Goal: Task Accomplishment & Management: Use online tool/utility

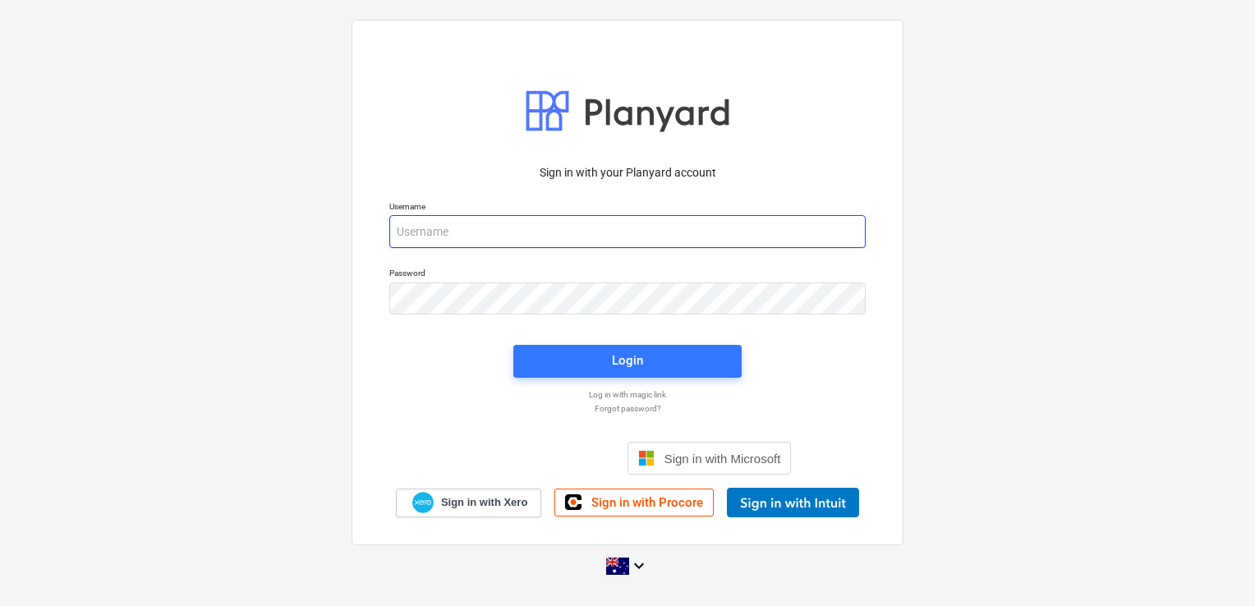
click at [514, 232] on input "email" at bounding box center [627, 231] width 476 height 33
type input "[EMAIL_ADDRESS][DOMAIN_NAME]"
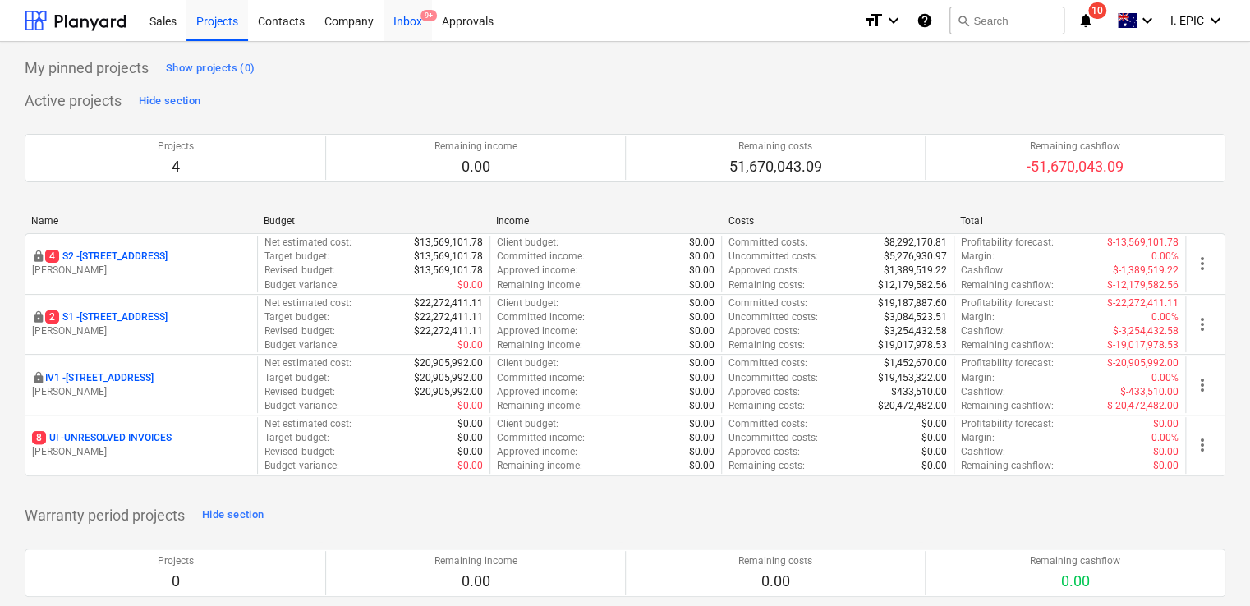
click at [418, 25] on div "Inbox 9+" at bounding box center [408, 20] width 48 height 42
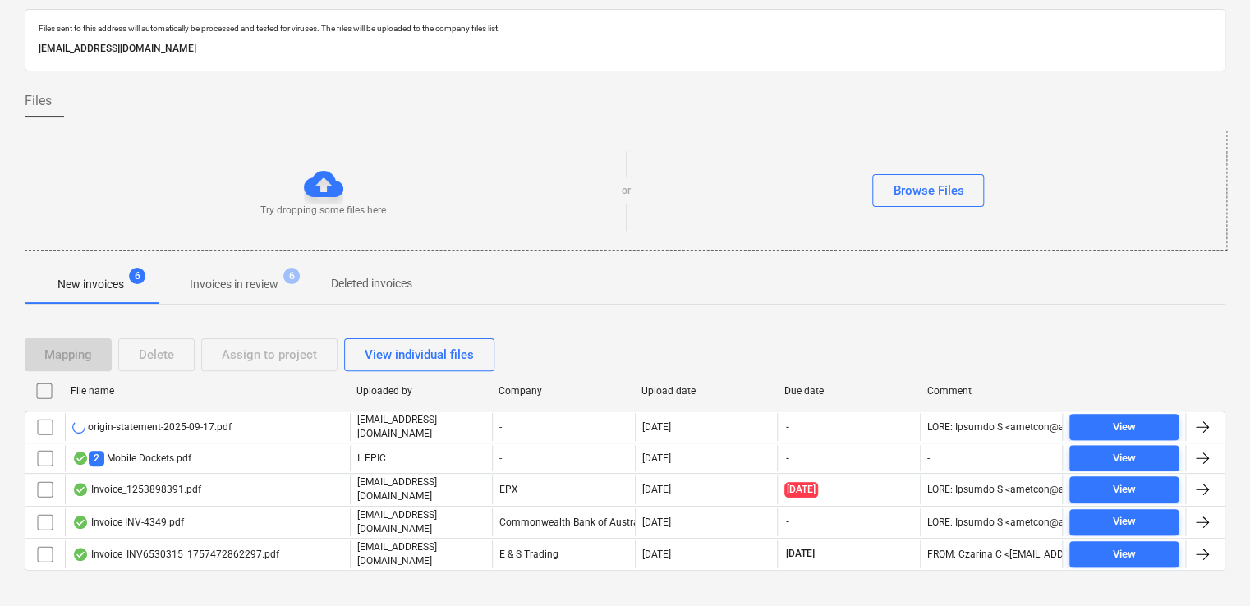
scroll to position [59, 0]
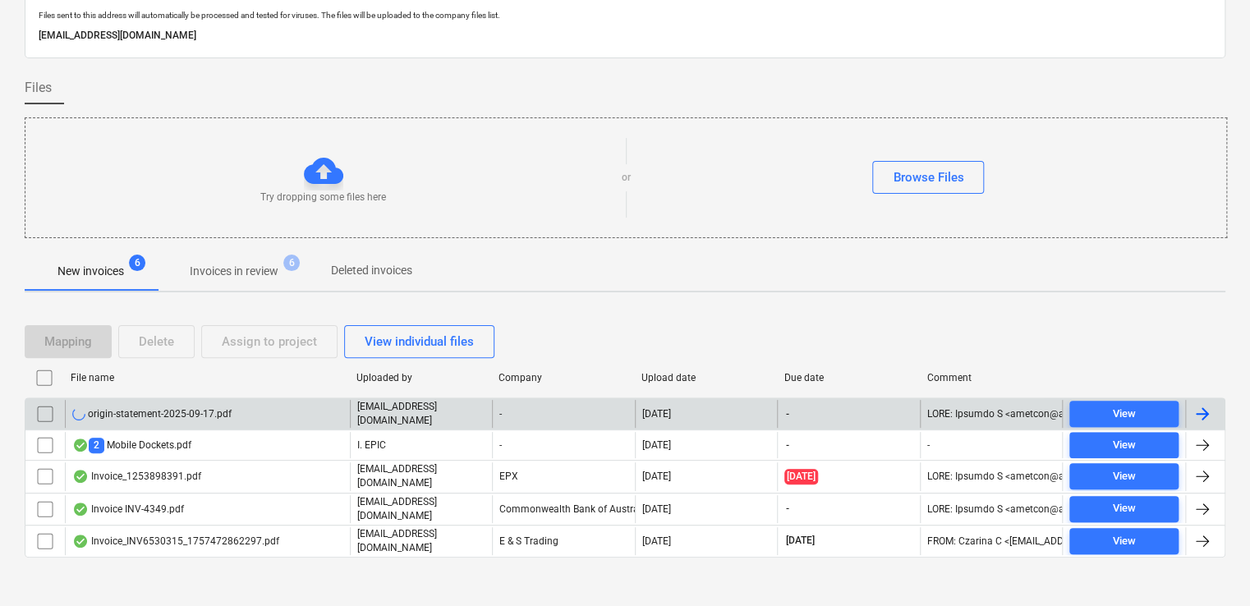
click at [221, 409] on div "origin-statement-2025-09-17.pdf" at bounding box center [151, 413] width 159 height 13
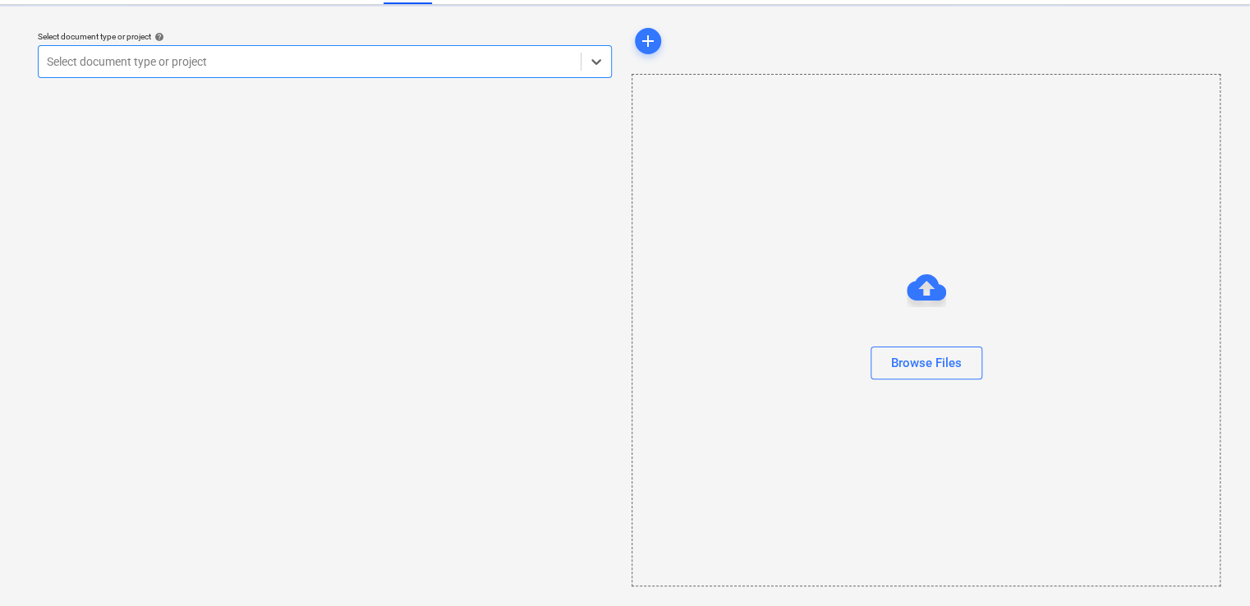
scroll to position [36, 0]
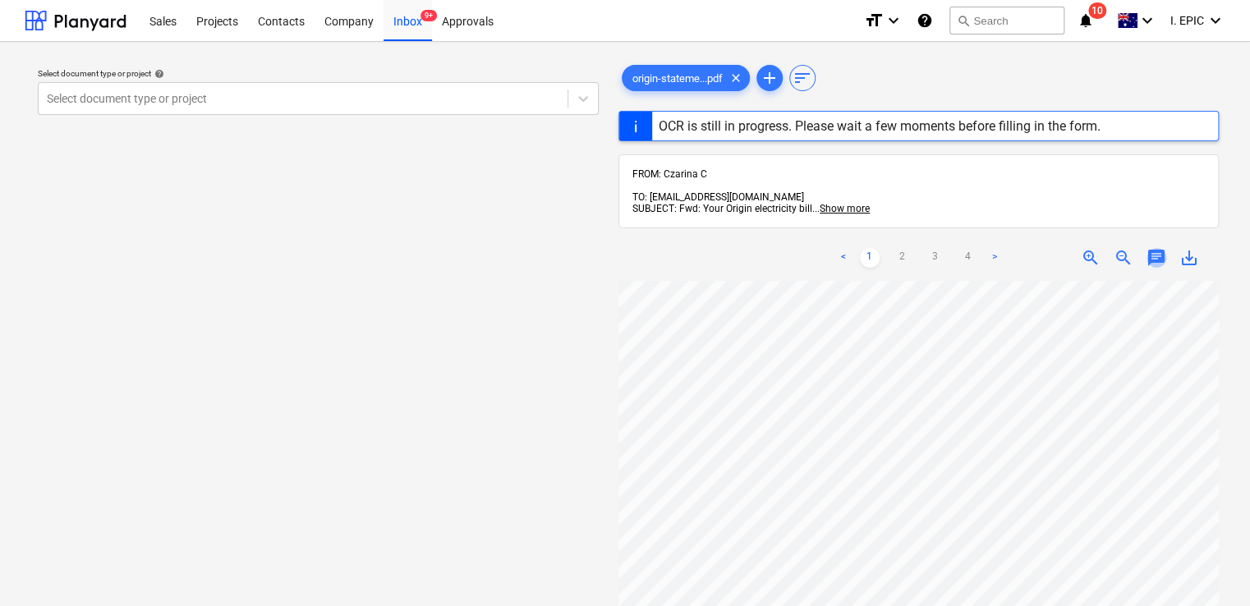
click at [1151, 248] on span "chat" at bounding box center [1157, 258] width 20 height 20
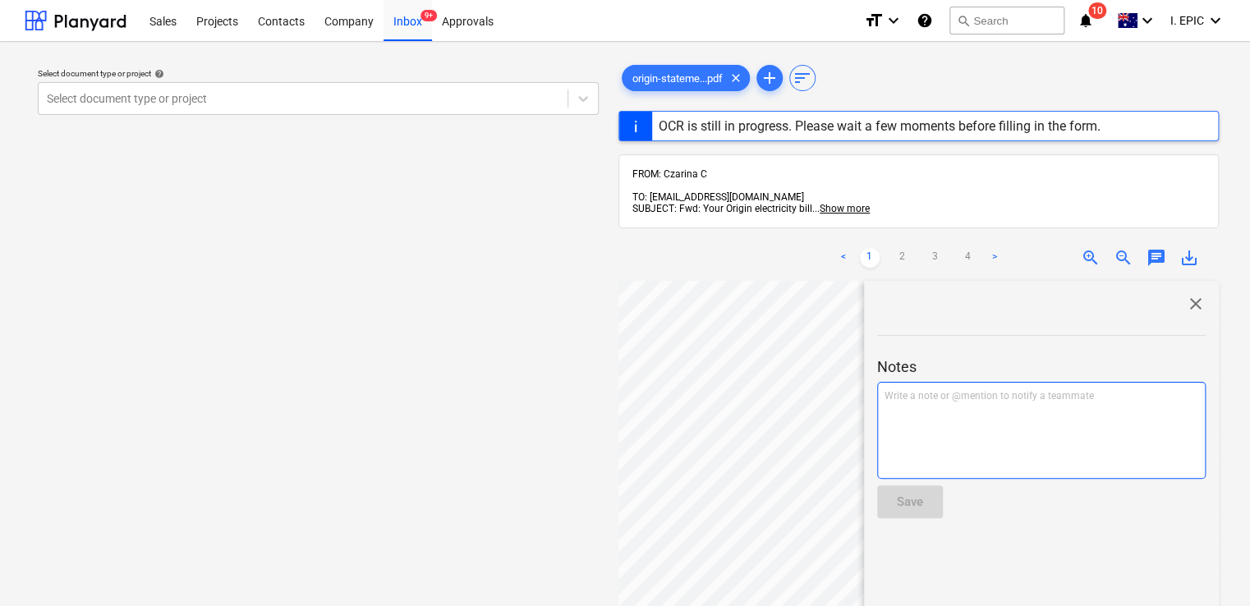
click at [1004, 389] on p "Write a note or @mention to notify a teammate ﻿" at bounding box center [1042, 396] width 314 height 14
click at [946, 423] on div "Write a note or @mention to notify a teammate ﻿" at bounding box center [1041, 430] width 329 height 97
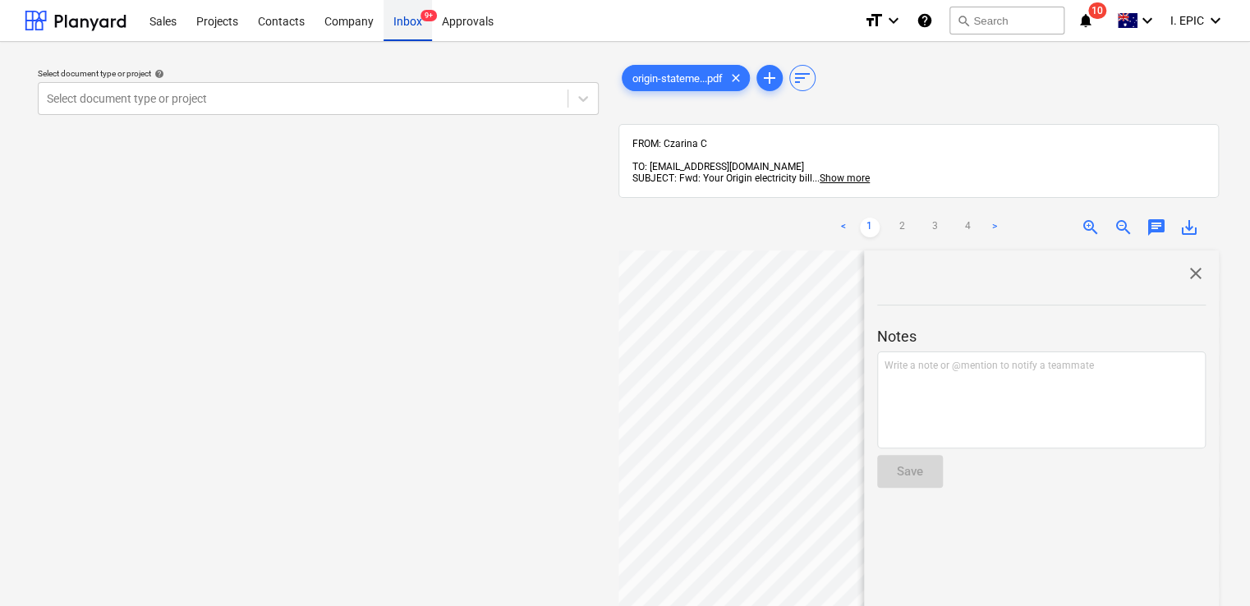
click at [401, 14] on div "Inbox 9+" at bounding box center [408, 20] width 48 height 42
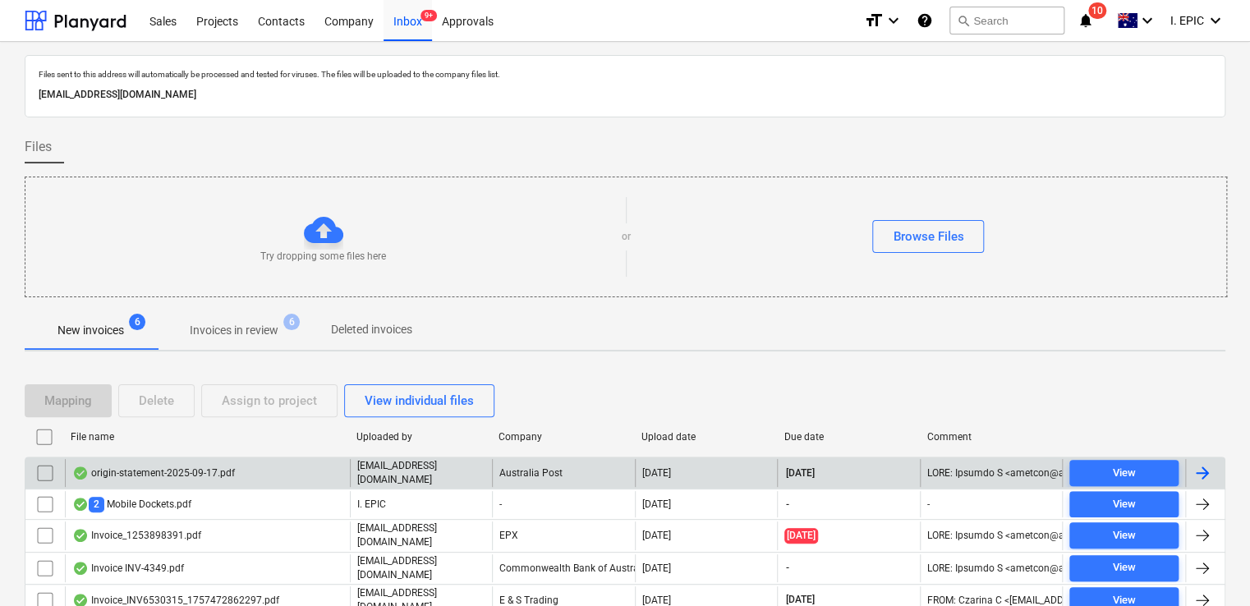
click at [251, 464] on div "origin-statement-2025-09-17.pdf" at bounding box center [207, 473] width 285 height 28
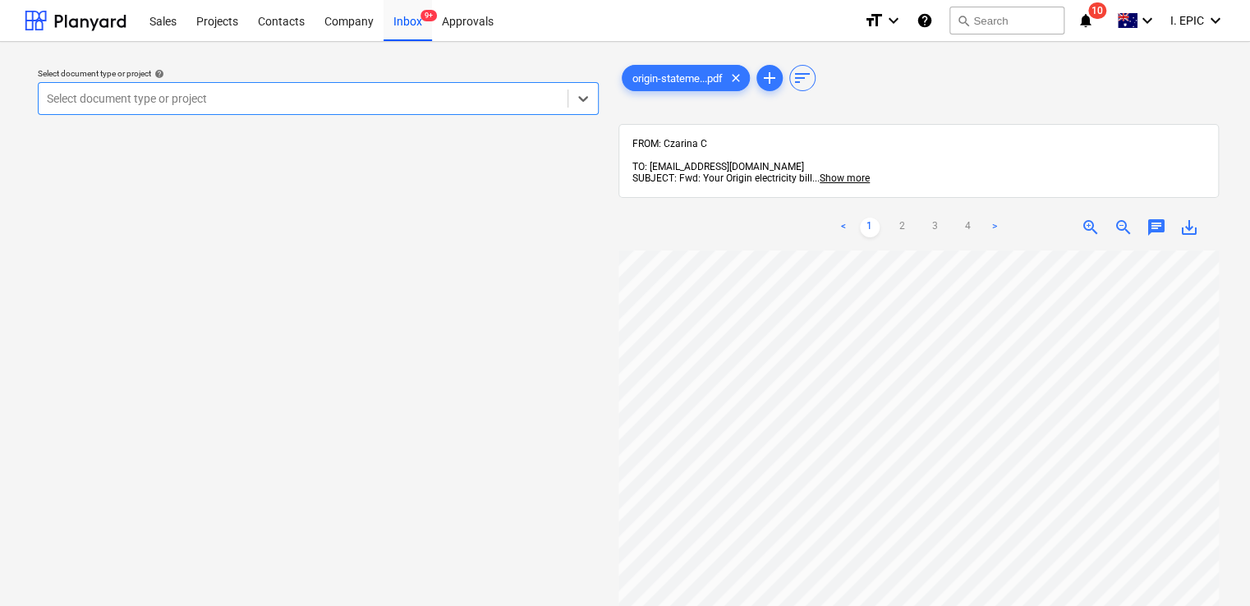
click at [1157, 218] on span "chat" at bounding box center [1157, 228] width 20 height 20
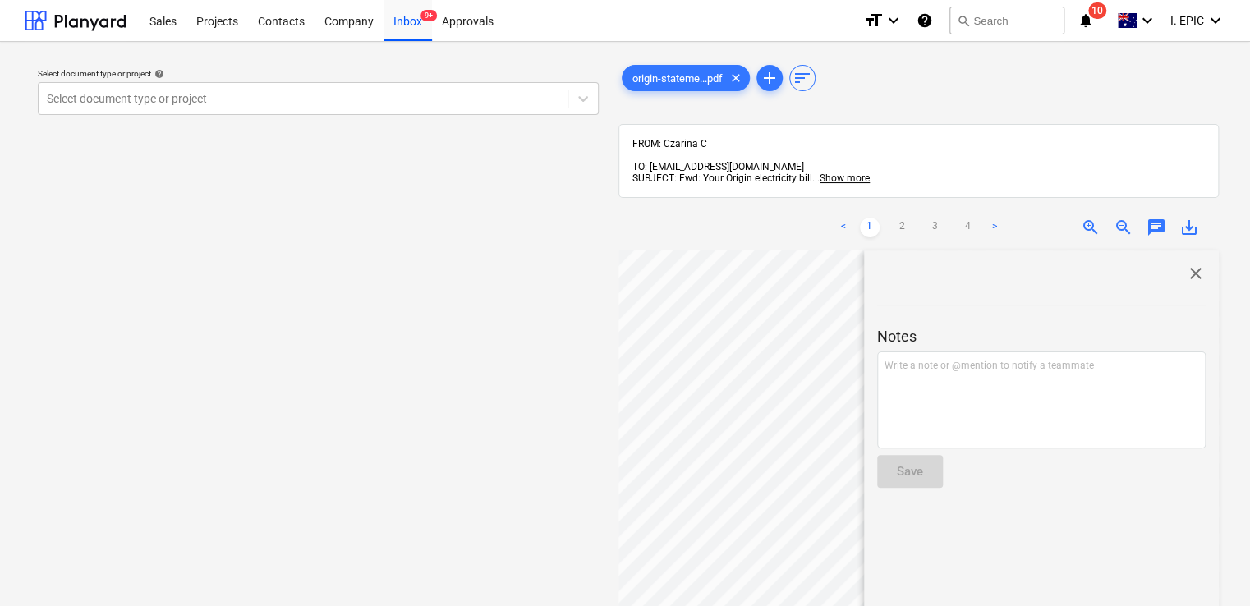
scroll to position [246, 0]
click at [921, 379] on div "Write a note or @mention to notify a teammate ﻿" at bounding box center [1041, 400] width 329 height 97
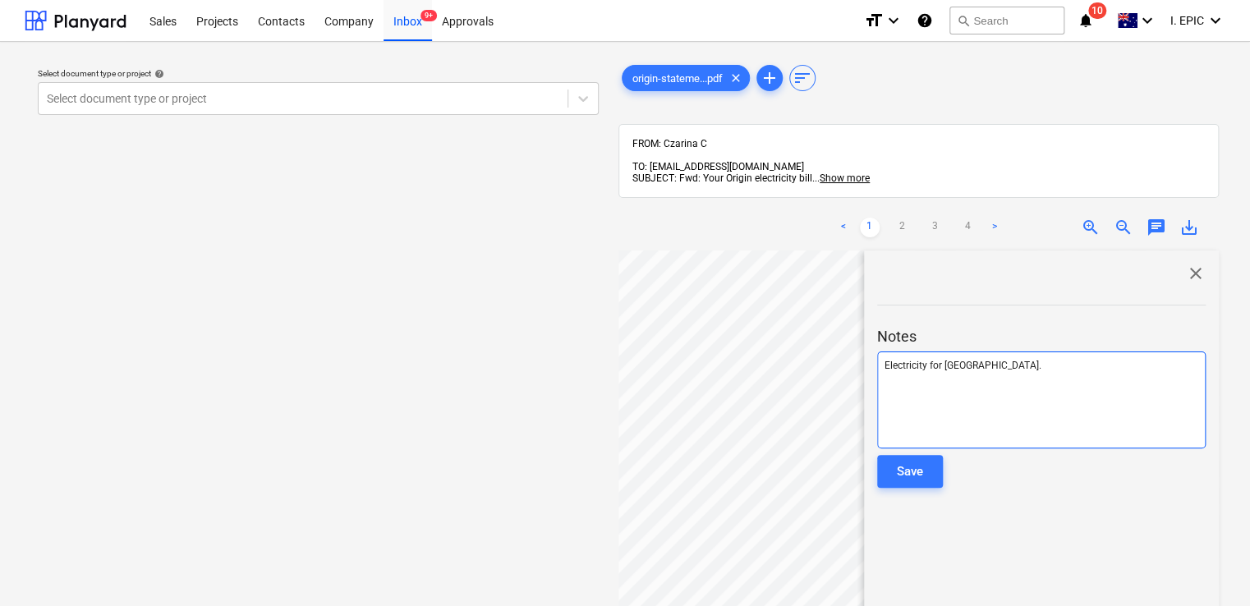
click at [922, 378] on div "Electricity for Bay Rd." at bounding box center [1041, 400] width 329 height 97
click at [1005, 352] on div "Electricity for Bay Rd." at bounding box center [1041, 400] width 329 height 97
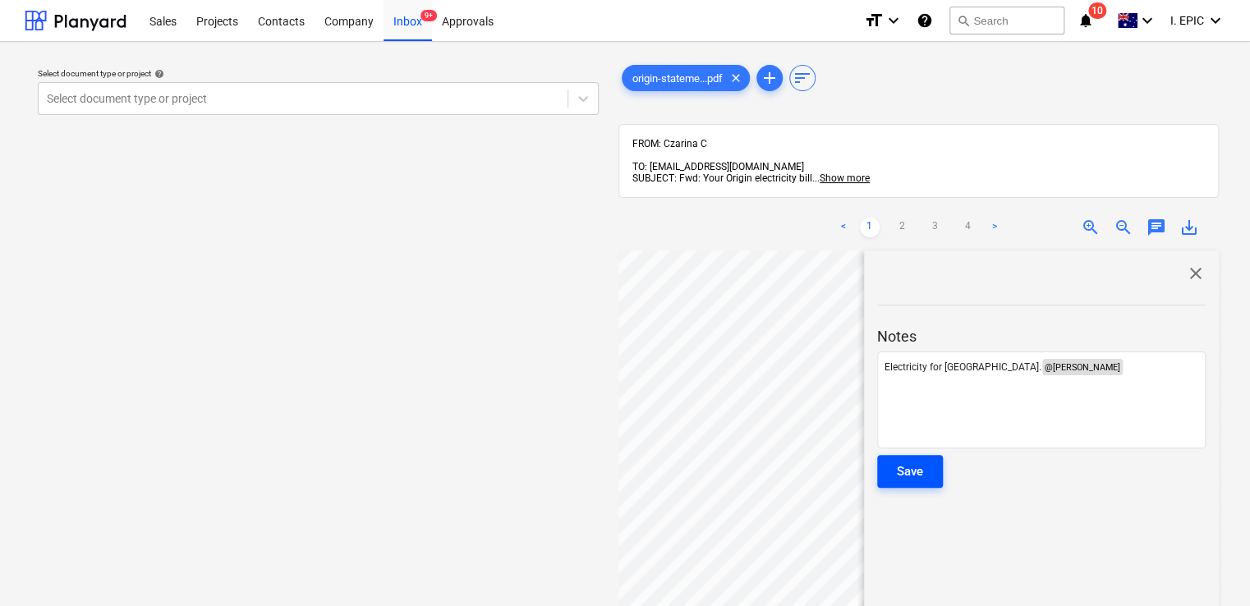
click at [921, 461] on div "Save" at bounding box center [910, 471] width 26 height 21
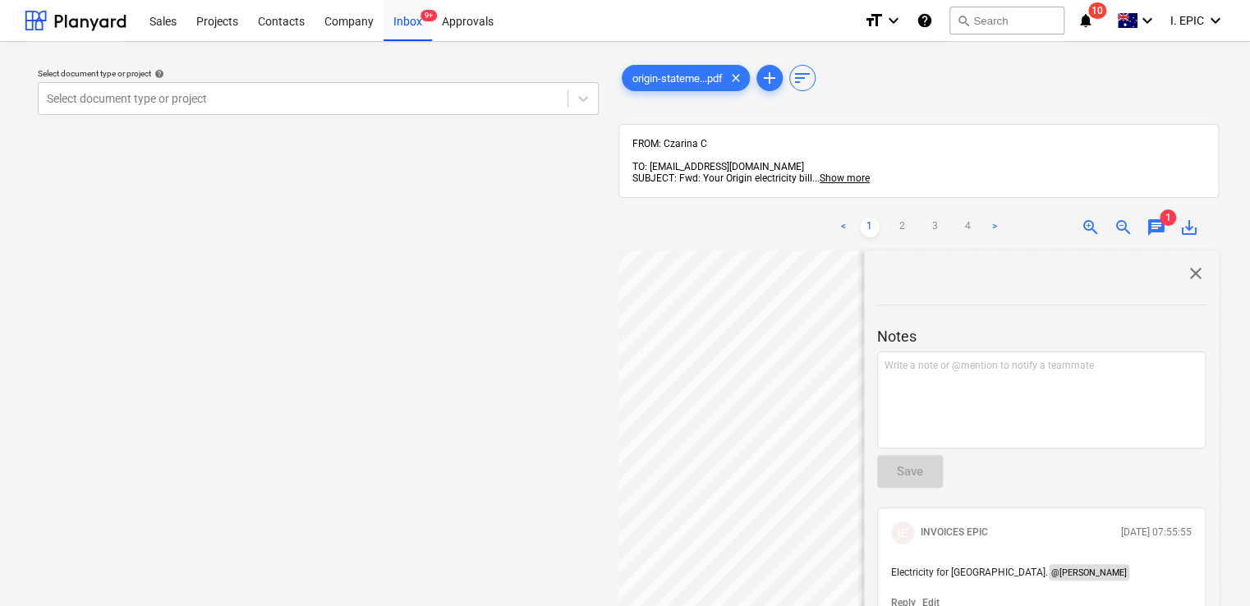
click at [1186, 266] on span "close" at bounding box center [1196, 274] width 20 height 20
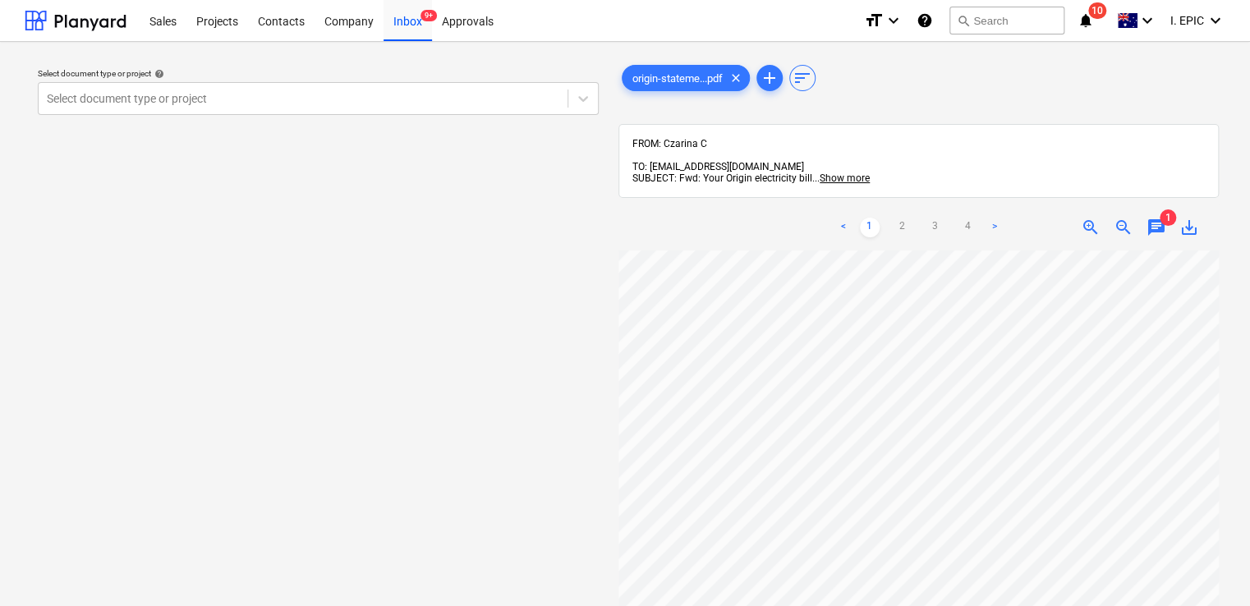
scroll to position [0, 0]
click at [574, 103] on div at bounding box center [583, 99] width 30 height 30
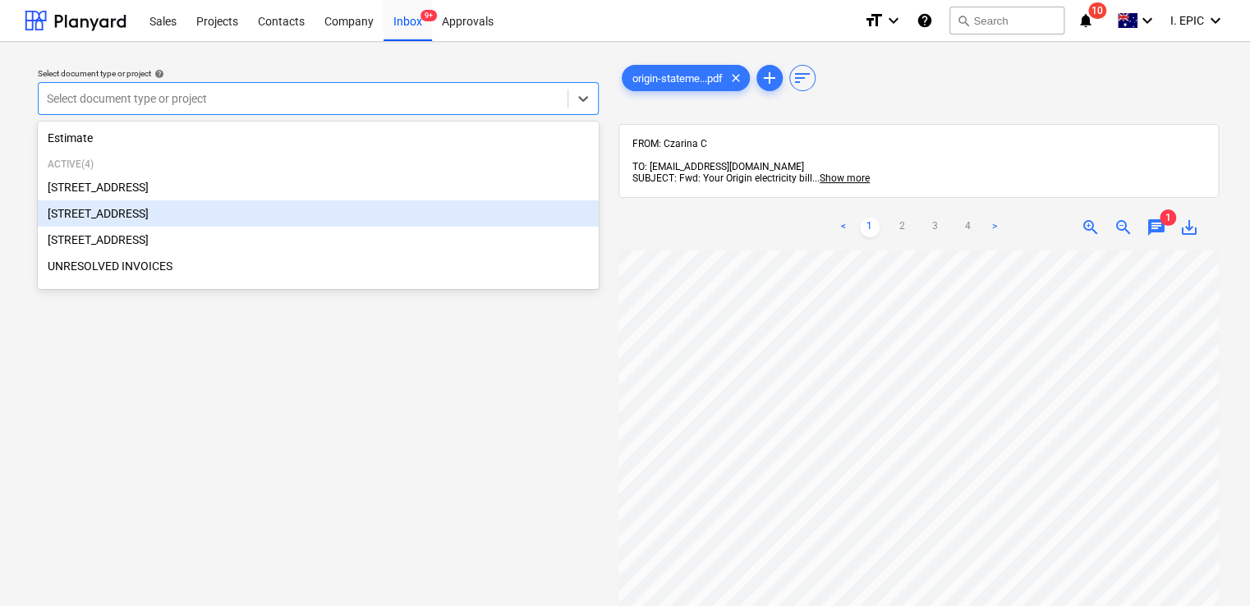
click at [162, 215] on div "[STREET_ADDRESS]" at bounding box center [318, 213] width 561 height 26
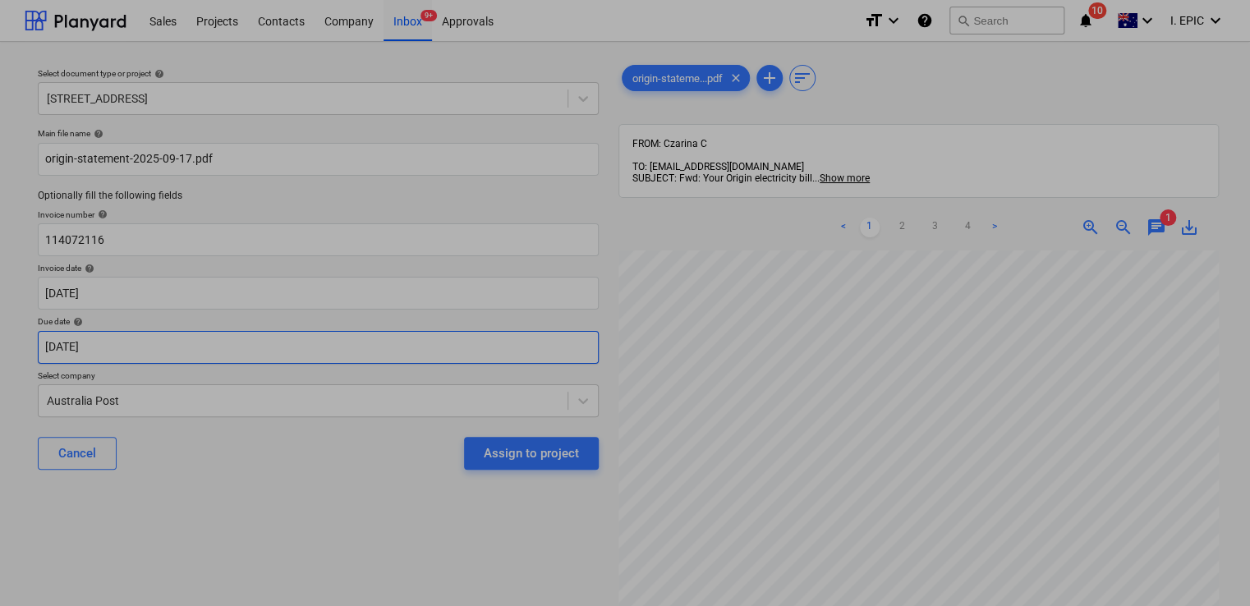
click at [163, 338] on body "Sales Projects Contacts Company Inbox 9+ Approvals format_size keyboard_arrow_d…" at bounding box center [625, 303] width 1250 height 606
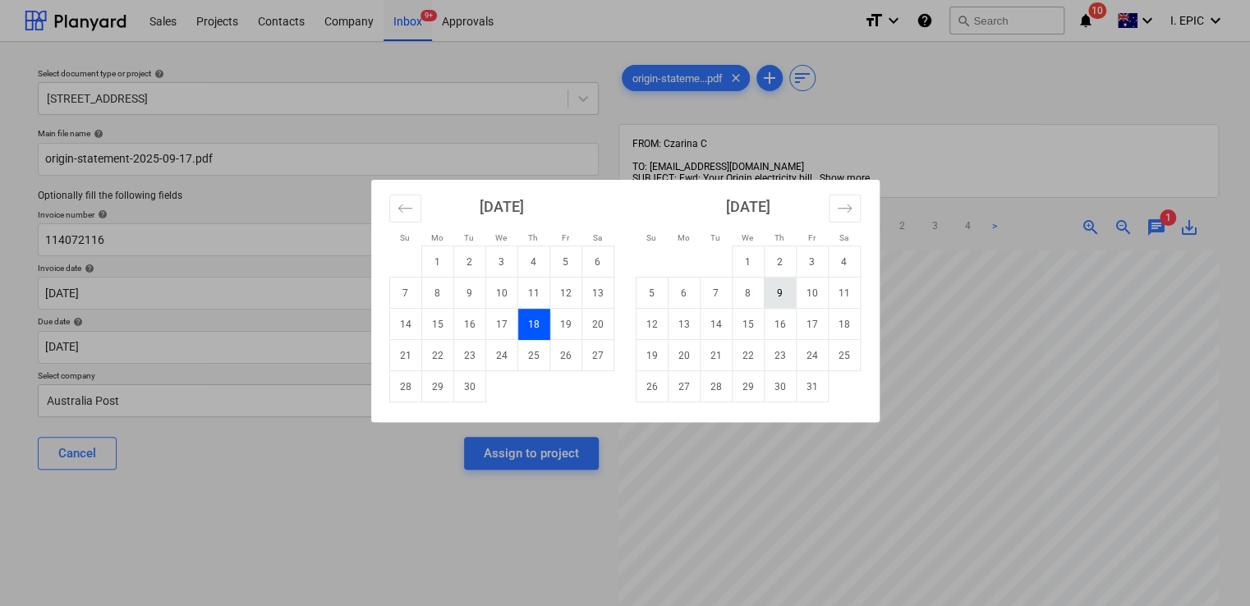
click at [772, 294] on td "9" at bounding box center [780, 293] width 32 height 31
type input "09 Oct 2025"
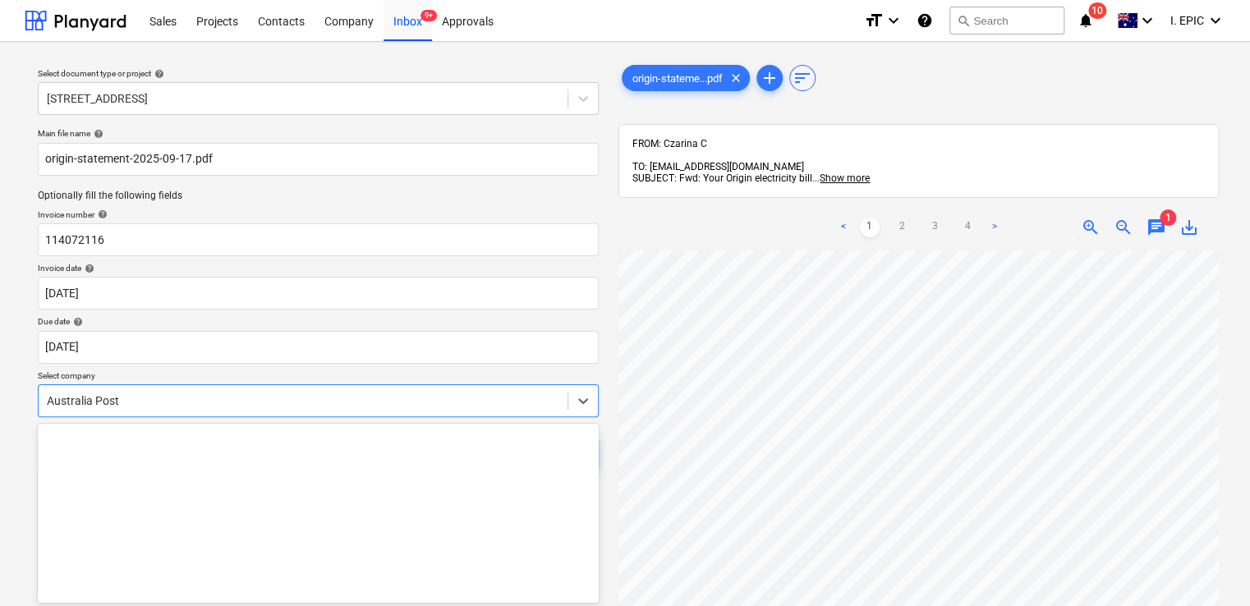
scroll to position [71, 0]
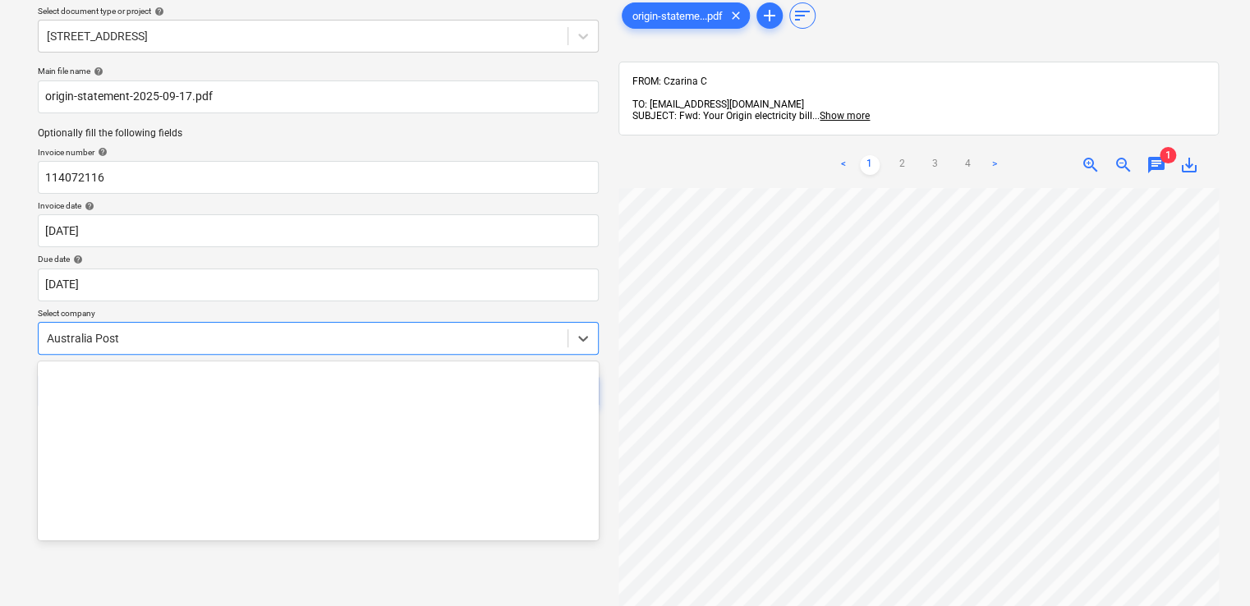
click at [198, 393] on body "Sales Projects Contacts Company Inbox 9+ Approvals format_size keyboard_arrow_d…" at bounding box center [625, 241] width 1250 height 606
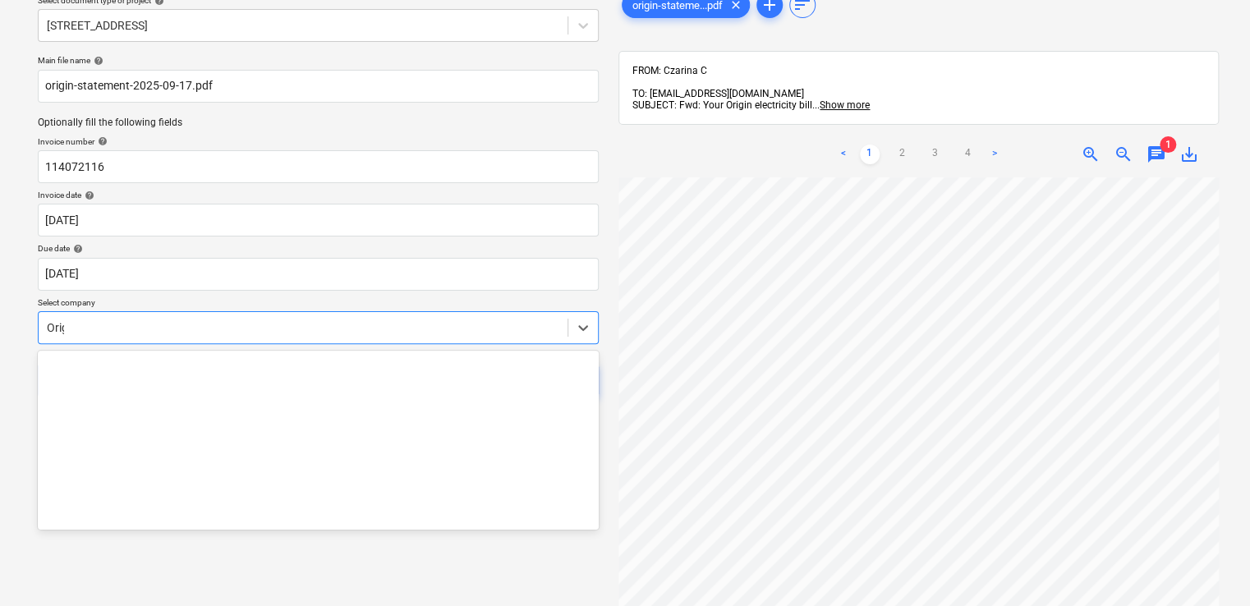
scroll to position [0, 0]
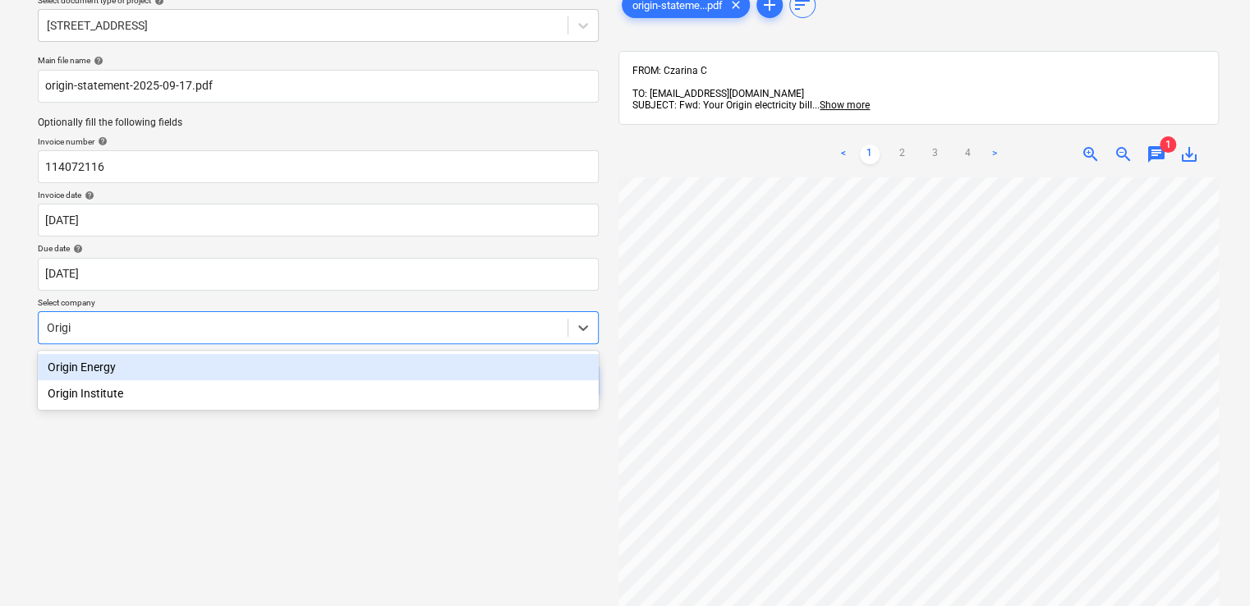
type input "Origin"
click at [255, 367] on div "Origin Energy" at bounding box center [318, 367] width 561 height 26
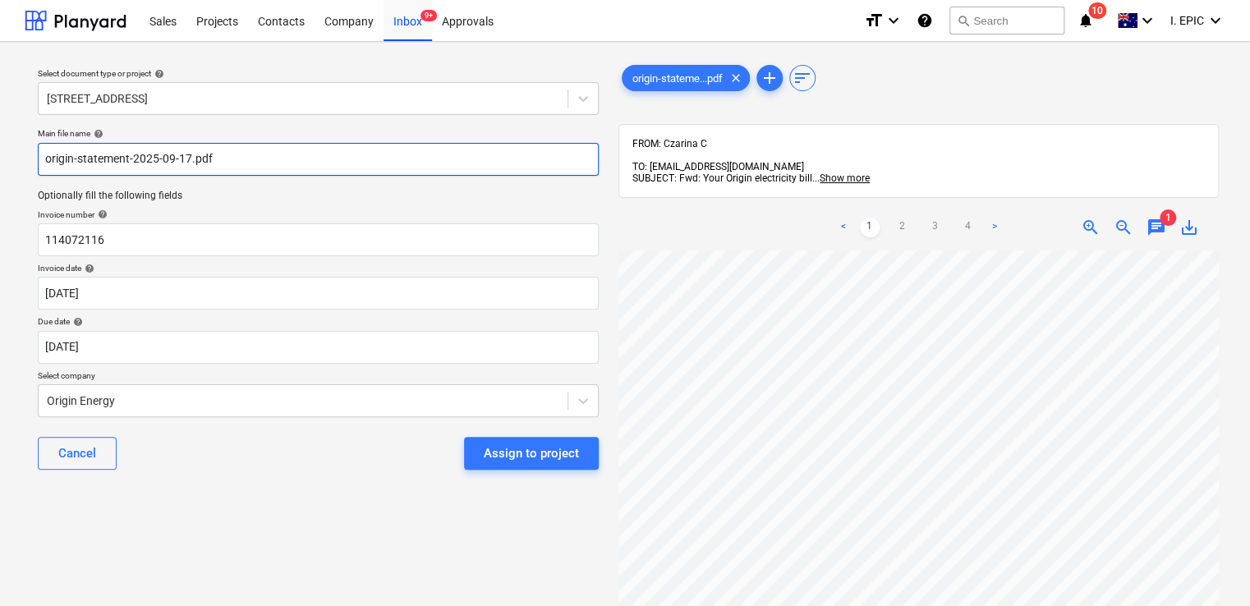
click at [186, 160] on input "origin-statement-2025-09-17.pdf" at bounding box center [318, 159] width 561 height 33
click at [44, 156] on input "origin-statement-2025-09-17.pdf" at bounding box center [318, 159] width 561 height 33
type input "114072116_origin-statement-2025-09-17.pdf"
click at [1160, 218] on span "chat" at bounding box center [1157, 228] width 20 height 20
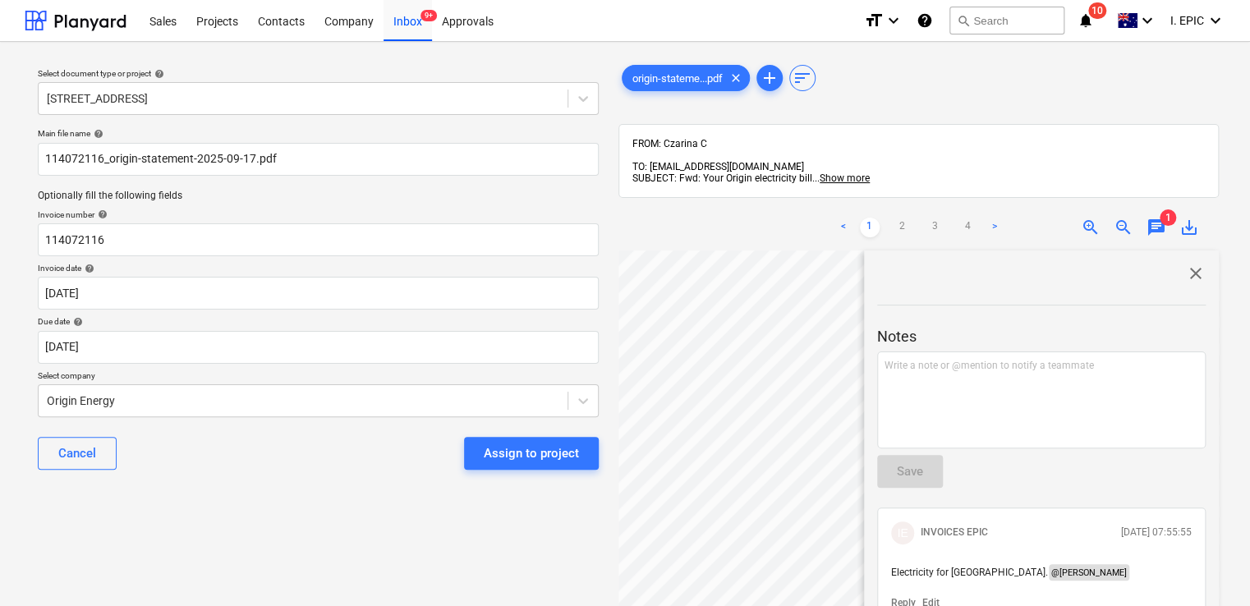
click at [933, 596] on p "Edit" at bounding box center [930, 603] width 17 height 14
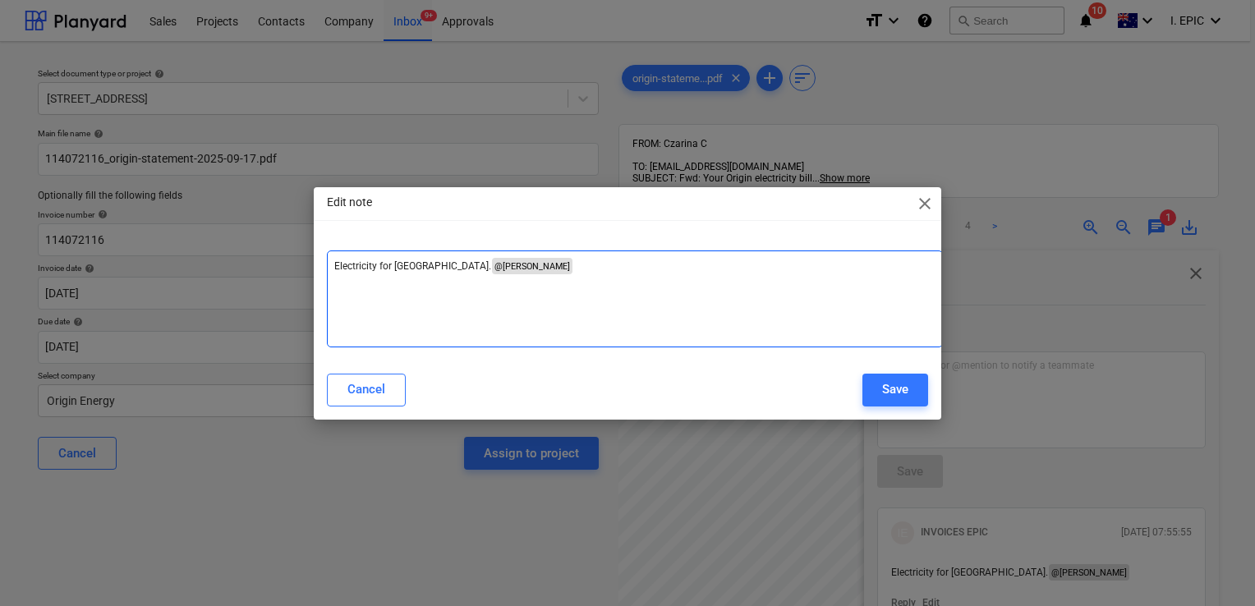
click at [612, 307] on div "Electricity for Bay Rd. @ Andrew Zheng ﻿ ﻿ ﻿" at bounding box center [635, 298] width 616 height 97
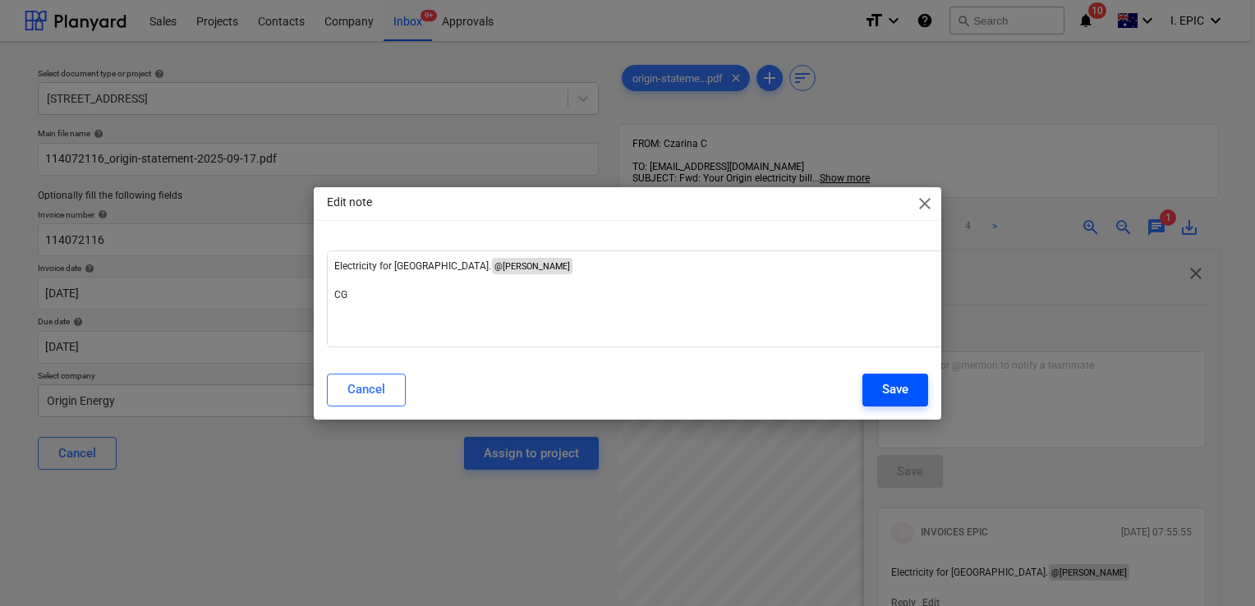
click at [890, 397] on div "Save" at bounding box center [895, 389] width 26 height 21
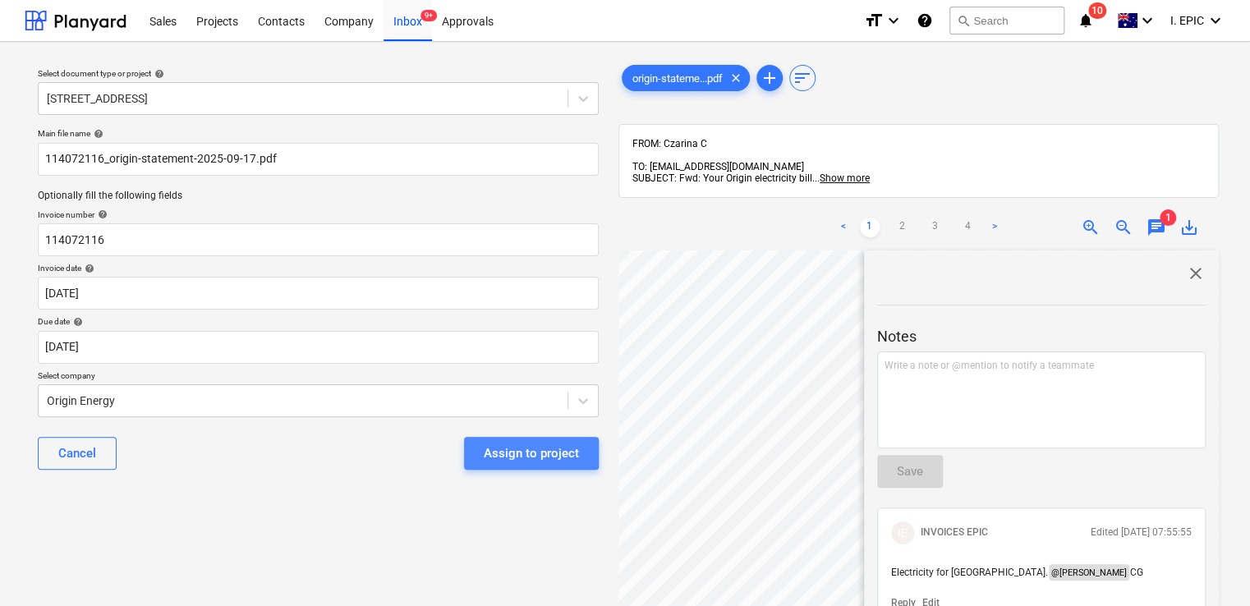
click at [489, 452] on div "Assign to project" at bounding box center [531, 453] width 95 height 21
